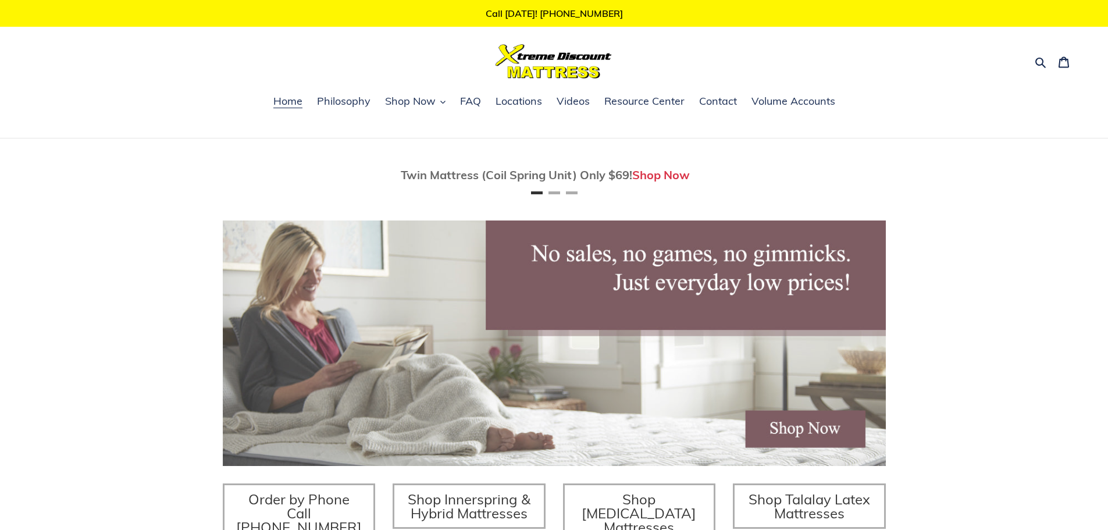
scroll to position [233, 0]
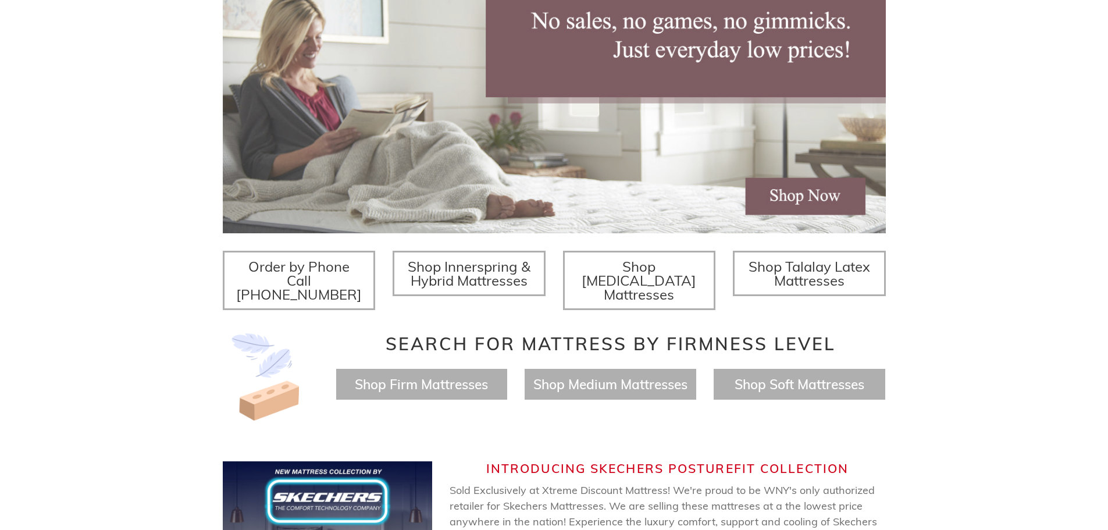
click at [487, 279] on span "Shop Innerspring & Hybrid Mattresses" at bounding box center [469, 273] width 123 height 31
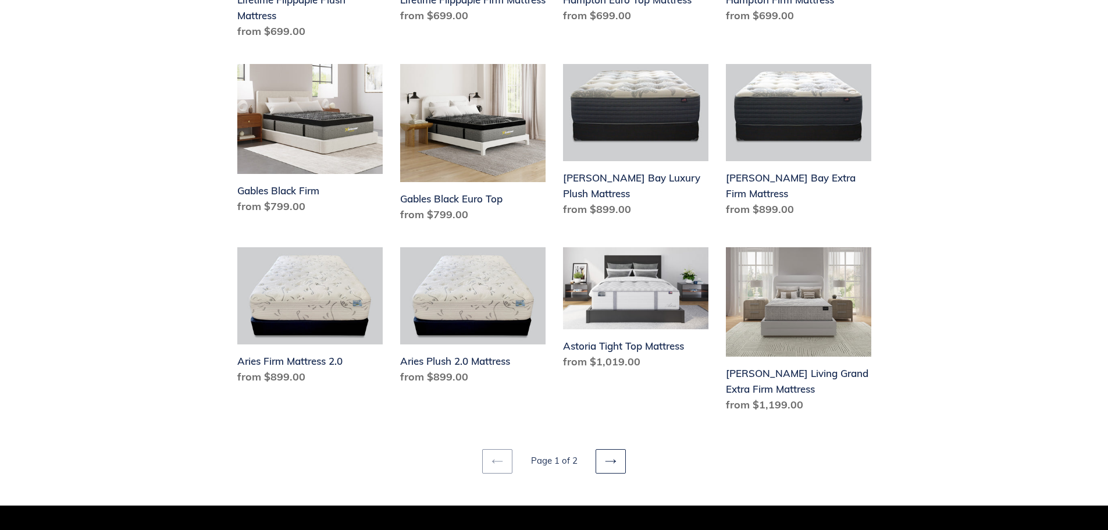
scroll to position [1629, 0]
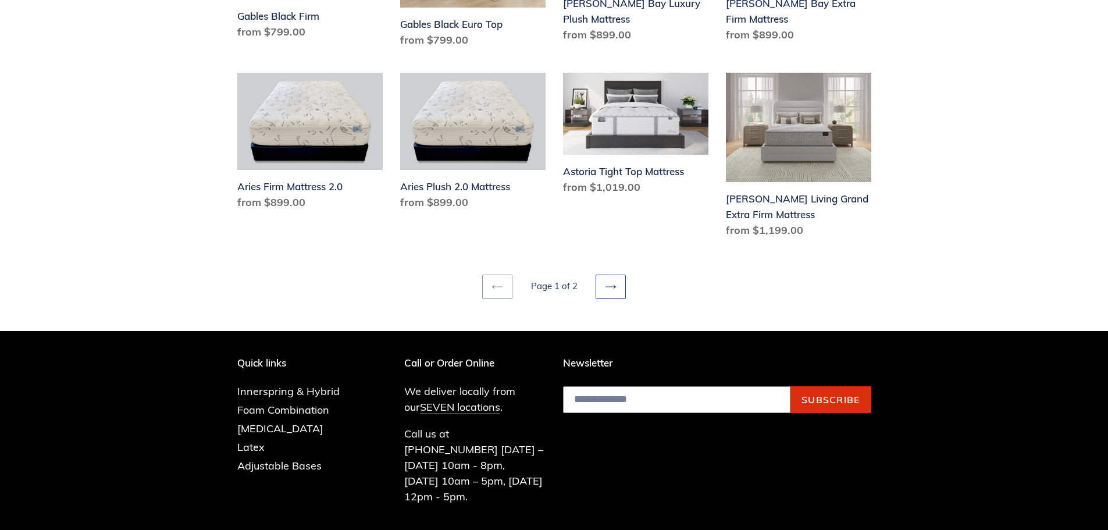
click at [613, 281] on icon at bounding box center [611, 287] width 12 height 12
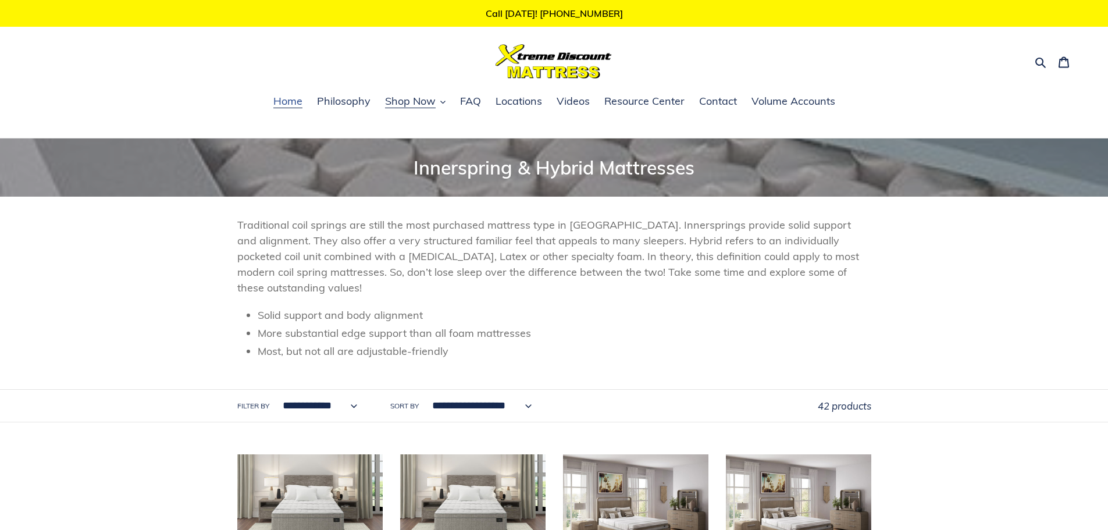
click at [290, 100] on span "Home" at bounding box center [287, 101] width 29 height 14
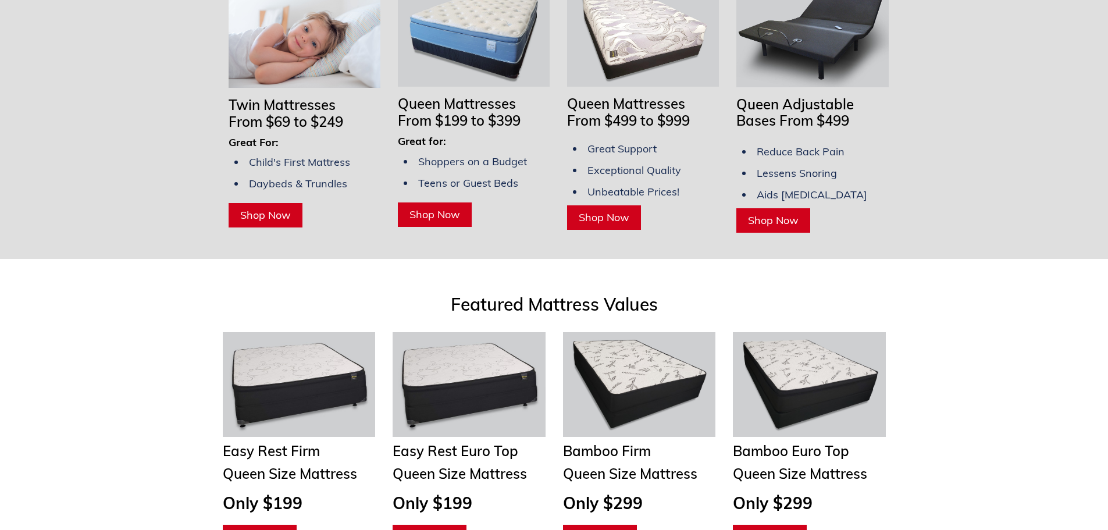
scroll to position [814, 0]
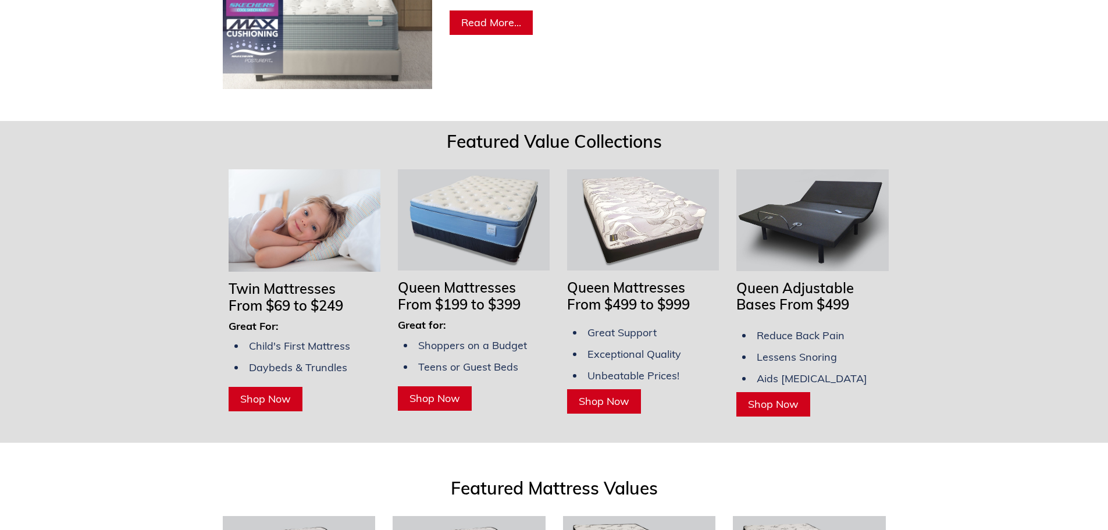
click at [771, 397] on span "Shop Now" at bounding box center [773, 403] width 51 height 13
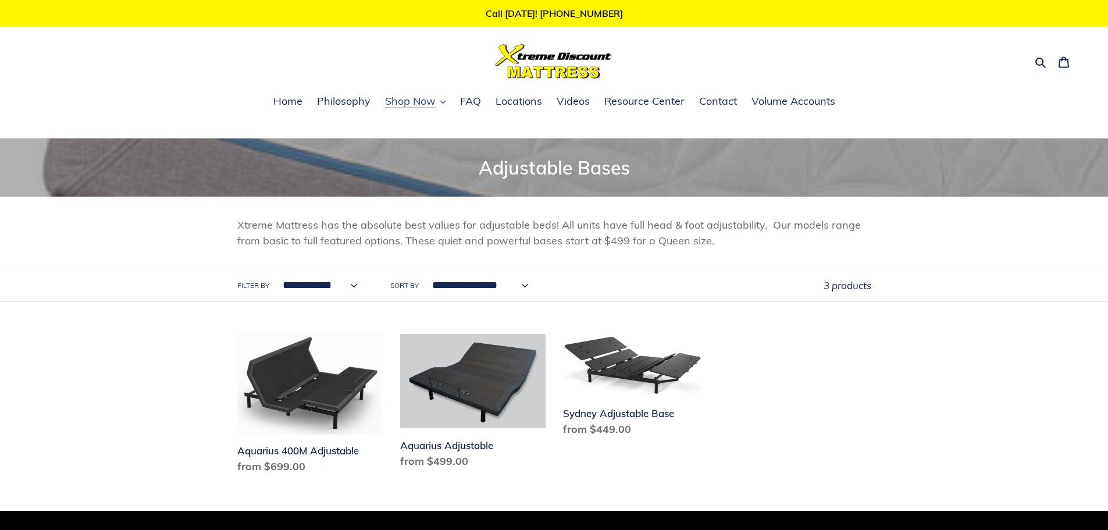
click at [403, 99] on span "Shop Now" at bounding box center [410, 101] width 51 height 14
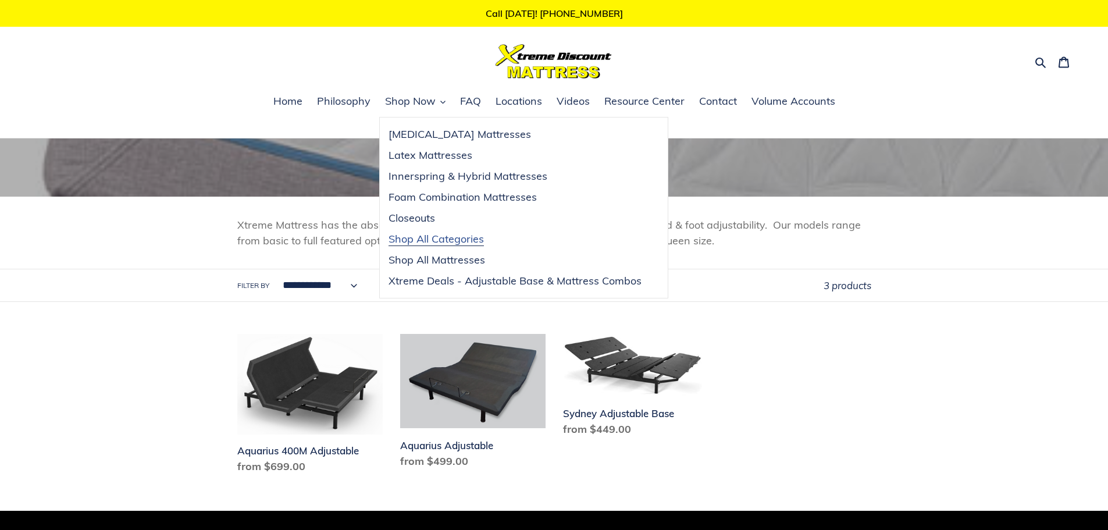
click at [434, 238] on span "Shop All Categories" at bounding box center [436, 239] width 95 height 14
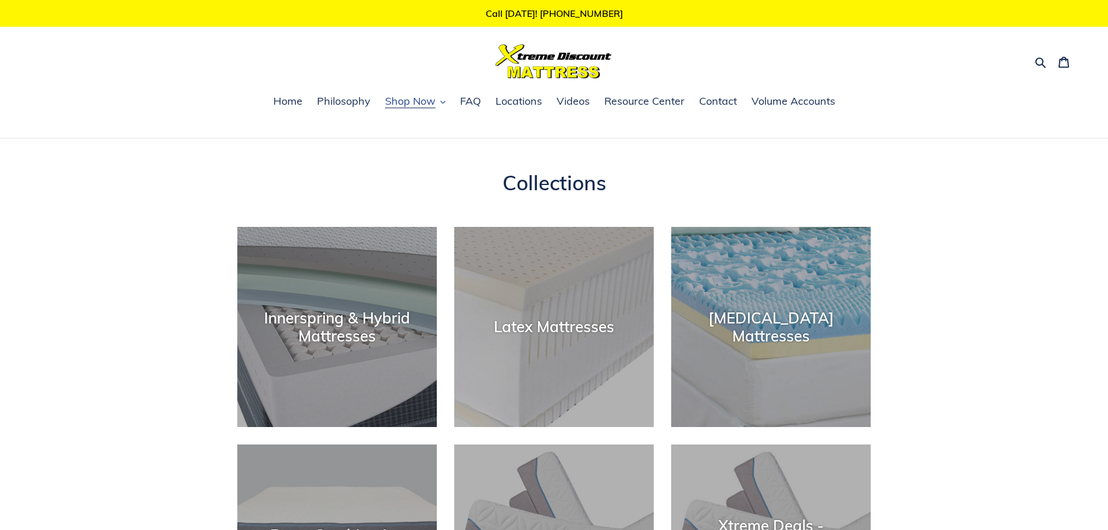
click at [428, 99] on span "Shop Now" at bounding box center [410, 101] width 51 height 14
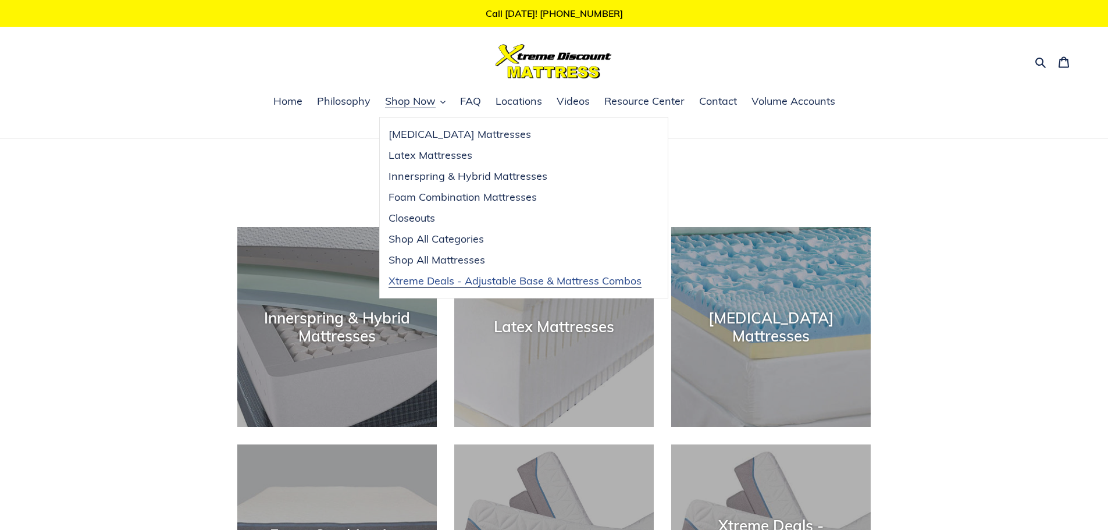
click at [490, 283] on span "Xtreme Deals - Adjustable Base & Mattress Combos" at bounding box center [515, 281] width 253 height 14
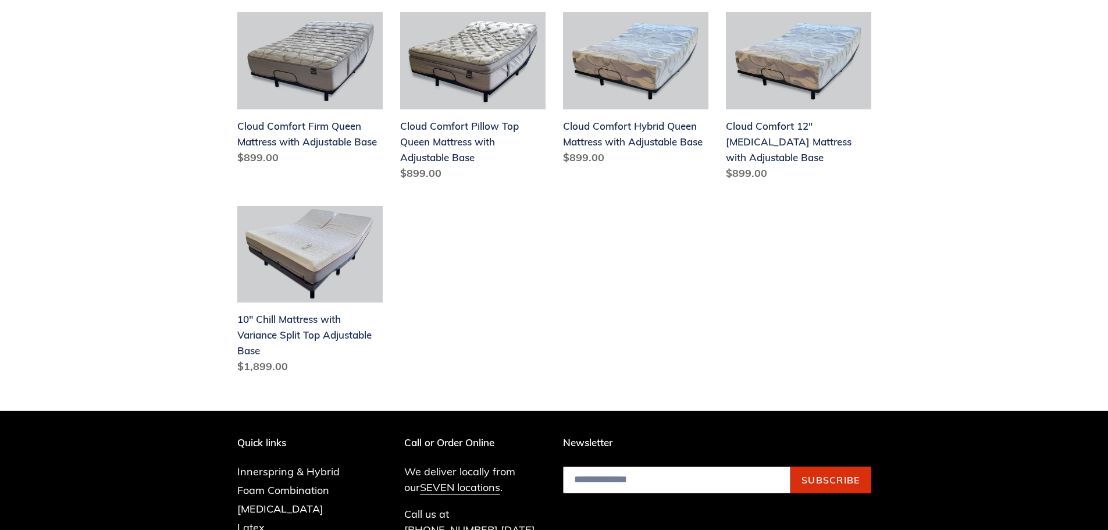
scroll to position [582, 0]
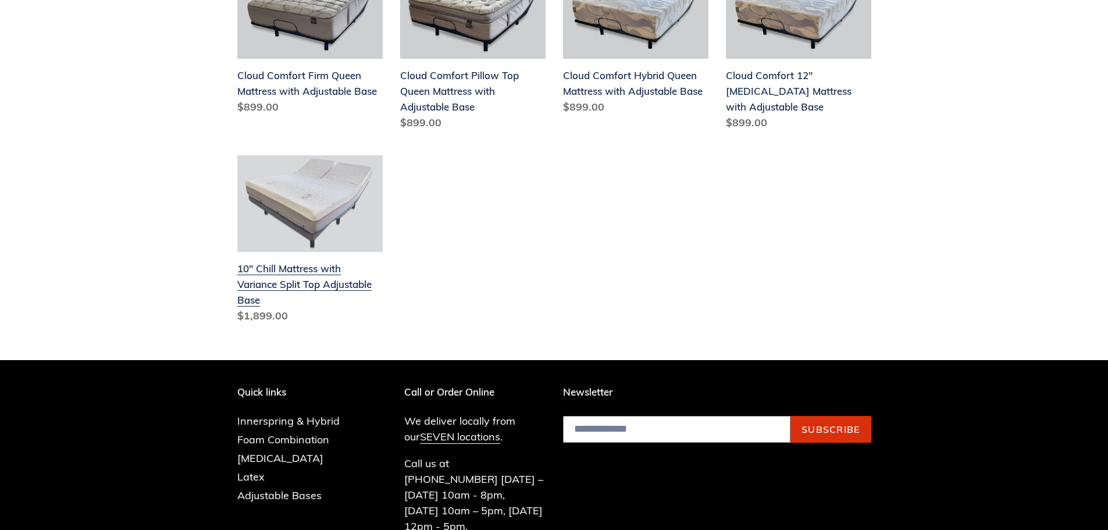
click at [323, 266] on link "10" Chill Mattress with Variance Split Top Adjustable Base" at bounding box center [309, 241] width 145 height 173
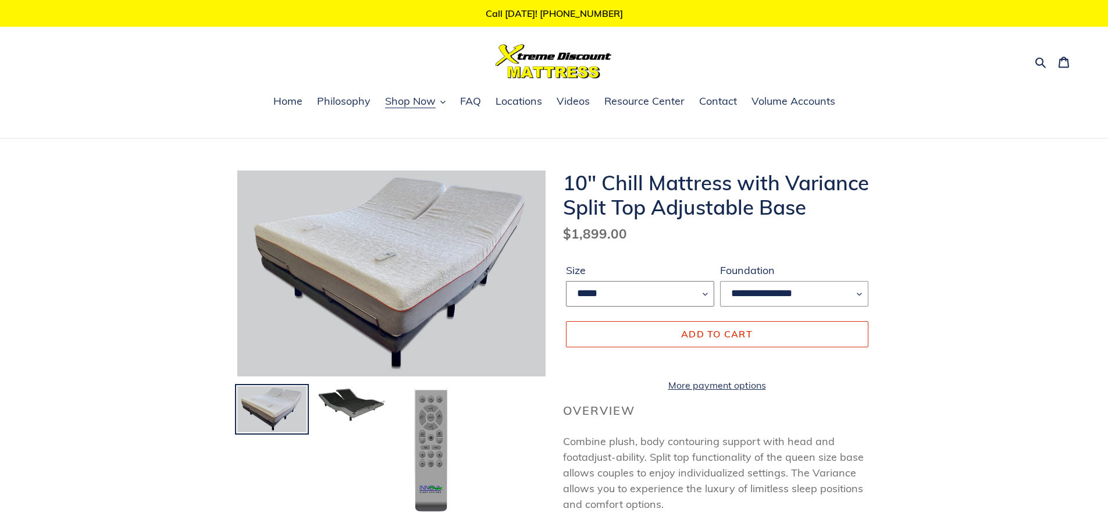
click at [702, 293] on select "*****" at bounding box center [640, 294] width 148 height 26
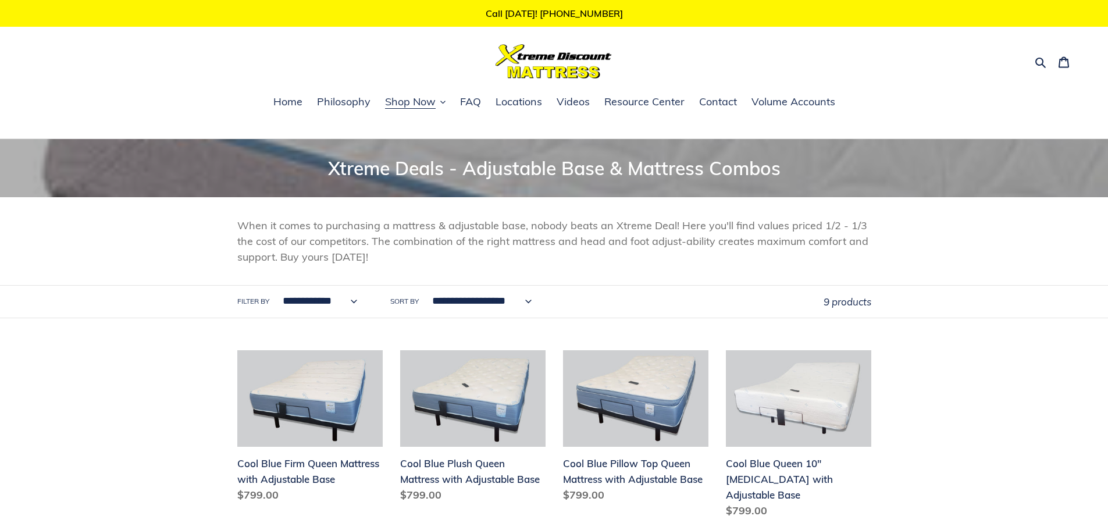
scroll to position [582, 0]
